Goal: Information Seeking & Learning: Learn about a topic

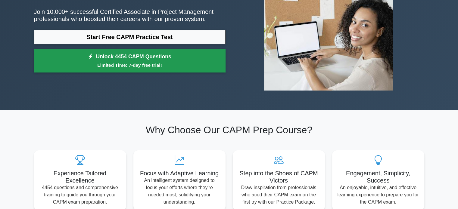
scroll to position [30, 0]
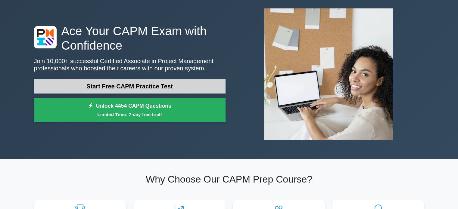
click at [111, 84] on link "Start Free CAPM Practice Test" at bounding box center [130, 86] width 192 height 14
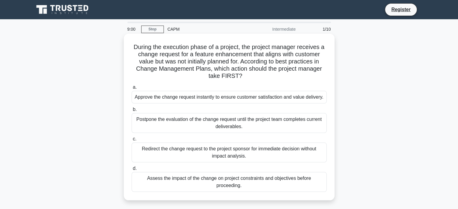
click at [166, 148] on div "Redirect the change request to the project sponsor for immediate decision witho…" at bounding box center [229, 153] width 195 height 20
click at [132, 141] on input "c. Redirect the change request to the project sponsor for immediate decision wi…" at bounding box center [132, 139] width 0 height 4
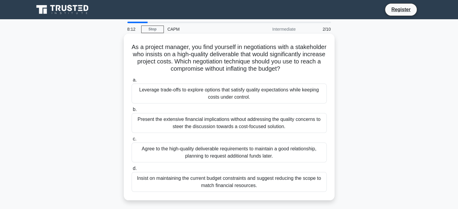
click at [217, 94] on div "Leverage trade-offs to explore options that satisfy quality expectations while …" at bounding box center [229, 94] width 195 height 20
click at [132, 82] on input "a. Leverage trade-offs to explore options that satisfy quality expectations whi…" at bounding box center [132, 80] width 0 height 4
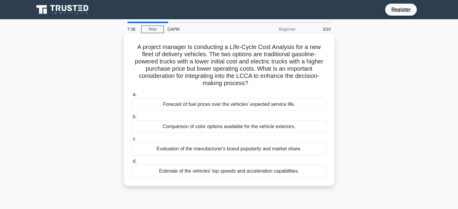
click at [214, 105] on div "Forecast of fuel prices over the vehicles' expected service life." at bounding box center [229, 104] width 195 height 13
click at [132, 97] on input "a. Forecast of fuel prices over the vehicles' expected service life." at bounding box center [132, 95] width 0 height 4
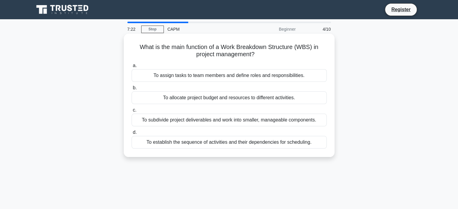
click at [232, 123] on div "To subdivide project deliverables and work into smaller, manageable components." at bounding box center [229, 120] width 195 height 13
click at [132, 112] on input "c. To subdivide project deliverables and work into smaller, manageable componen…" at bounding box center [132, 110] width 0 height 4
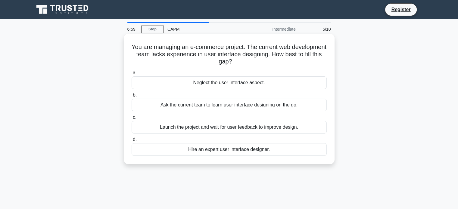
click at [240, 149] on div "Hire an expert user interface designer." at bounding box center [229, 149] width 195 height 13
click at [132, 142] on input "d. Hire an expert user interface designer." at bounding box center [132, 140] width 0 height 4
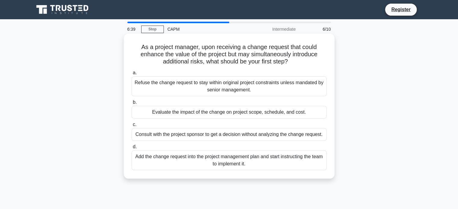
click at [192, 117] on div "Evaluate the impact of the change on project scope, schedule, and cost." at bounding box center [229, 112] width 195 height 13
click at [132, 105] on input "b. Evaluate the impact of the change on project scope, schedule, and cost." at bounding box center [132, 103] width 0 height 4
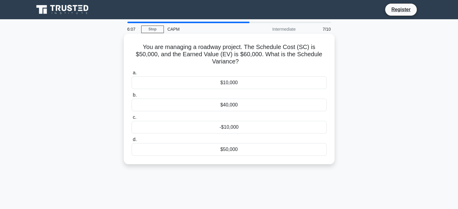
click at [244, 121] on div "-$10,000" at bounding box center [229, 127] width 195 height 13
click at [132, 120] on input "c. -$10,000" at bounding box center [132, 118] width 0 height 4
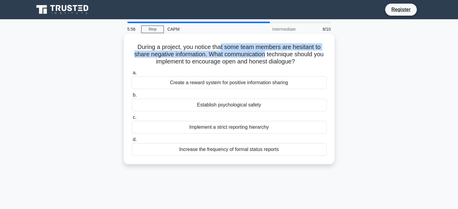
drag, startPoint x: 220, startPoint y: 49, endPoint x: 267, endPoint y: 57, distance: 48.3
click at [267, 57] on h5 "During a project, you notice that some team members are hesitant to share negat…" at bounding box center [229, 54] width 196 height 22
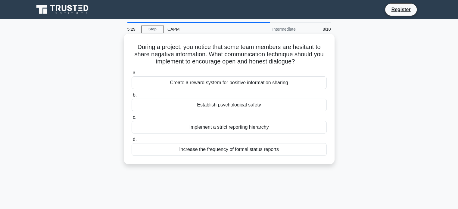
click at [240, 107] on div "Establish psychological safety" at bounding box center [229, 105] width 195 height 13
click at [132, 97] on input "b. Establish psychological safety" at bounding box center [132, 95] width 0 height 4
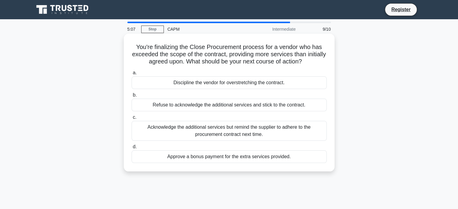
click at [218, 132] on div "Acknowledge the additional services but remind the supplier to adhere to the pr…" at bounding box center [229, 131] width 195 height 20
click at [132, 120] on input "c. Acknowledge the additional services but remind the supplier to adhere to the…" at bounding box center [132, 118] width 0 height 4
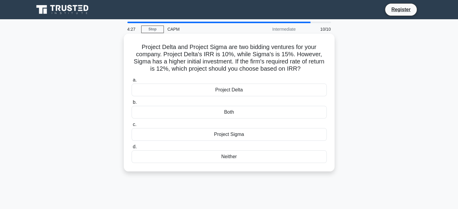
click at [205, 133] on div "Project Sigma" at bounding box center [229, 134] width 195 height 13
click at [132, 127] on input "c. Project Sigma" at bounding box center [132, 125] width 0 height 4
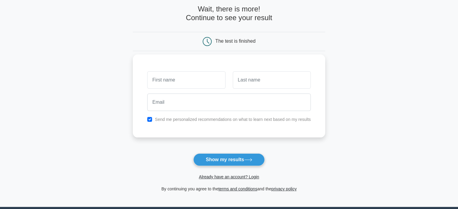
scroll to position [93, 0]
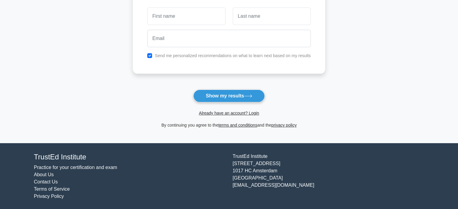
click at [182, 17] on input "text" at bounding box center [186, 16] width 78 height 17
type input "[PERSON_NAME]"
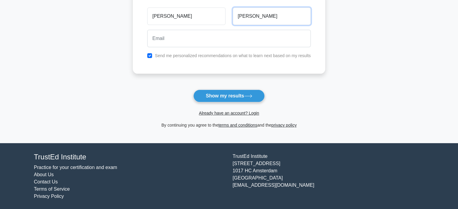
type input "[PERSON_NAME]"
click at [179, 55] on label "Send me personalized recommendations on what to learn next based on my results" at bounding box center [233, 55] width 156 height 5
click at [149, 56] on input "checkbox" at bounding box center [149, 55] width 5 height 5
checkbox input "false"
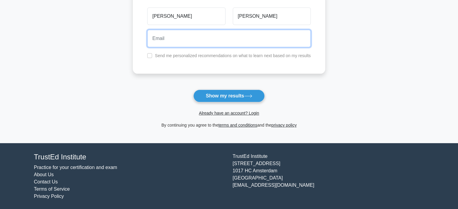
click at [165, 43] on input "email" at bounding box center [229, 38] width 164 height 17
type input "achambers@theworkforcecouncil.org"
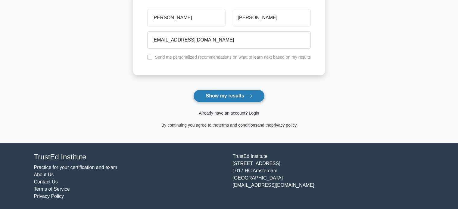
click at [226, 98] on button "Show my results" at bounding box center [228, 96] width 71 height 13
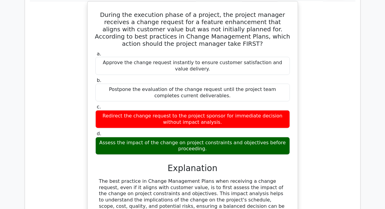
scroll to position [573, 0]
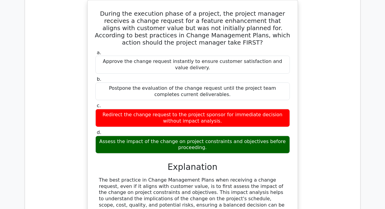
click at [304, 102] on div "During the execution phase of a project, the project manager receives a change …" at bounding box center [193, 167] width 326 height 335
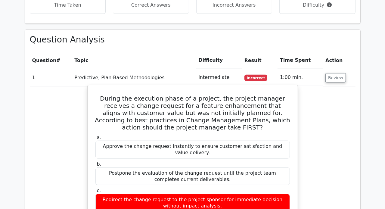
scroll to position [512, 0]
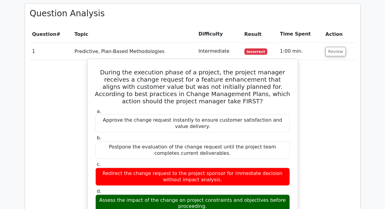
drag, startPoint x: 96, startPoint y: 42, endPoint x: 245, endPoint y: 174, distance: 198.9
copy div "During the execution phase of a project, the project manager receives a change …"
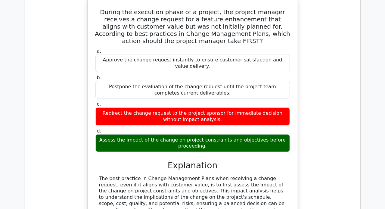
drag, startPoint x: 261, startPoint y: 129, endPoint x: 253, endPoint y: 133, distance: 8.5
click at [261, 161] on h3 "Explanation" at bounding box center [192, 166] width 187 height 10
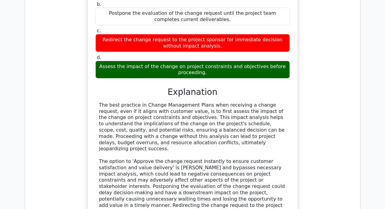
scroll to position [663, 0]
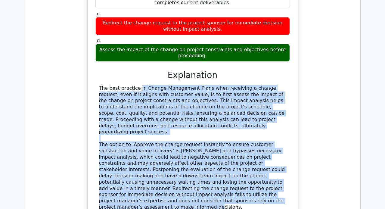
drag, startPoint x: 101, startPoint y: 51, endPoint x: 197, endPoint y: 158, distance: 143.8
click at [197, 158] on div "The best practice in Change Management Plans when receiving a change request, e…" at bounding box center [192, 147] width 187 height 125
copy div "he best practice in Change Management Plans when receiving a change request, ev…"
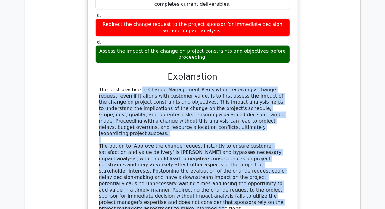
click at [356, 80] on div "During the execution phase of a project, the project manager receives a change …" at bounding box center [193, 77] width 326 height 335
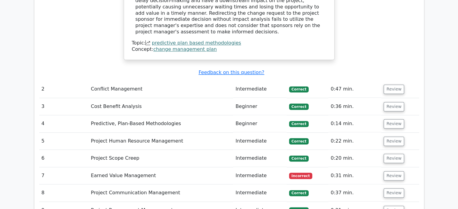
scroll to position [874, 0]
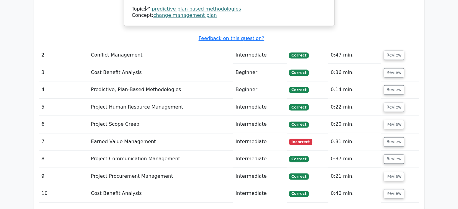
click at [122, 133] on td "Earned Value Management" at bounding box center [161, 141] width 145 height 17
click at [393, 137] on button "Review" at bounding box center [394, 141] width 20 height 9
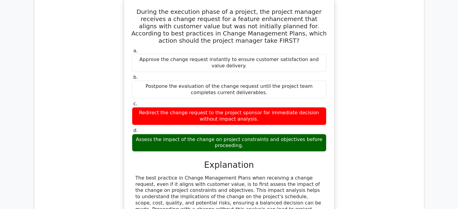
scroll to position [452, 0]
